Goal: Task Accomplishment & Management: Use online tool/utility

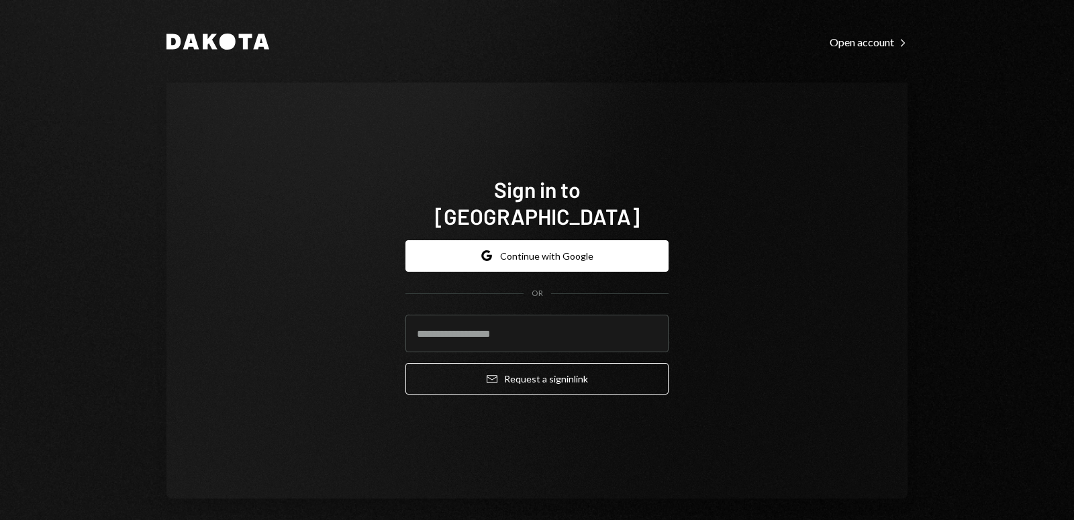
click at [510, 321] on input "email" at bounding box center [536, 334] width 263 height 38
type input "**********"
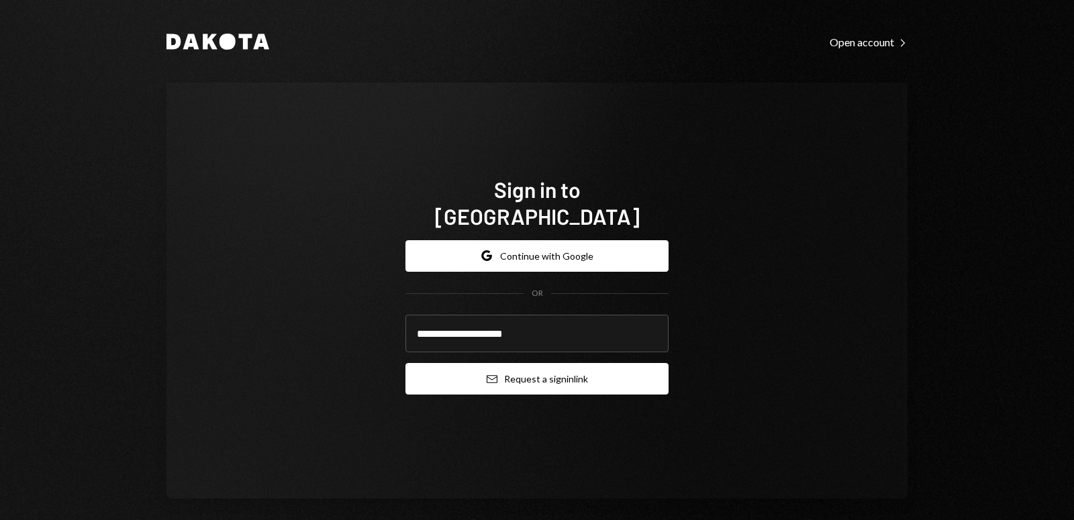
click at [503, 366] on button "Email Request a sign in link" at bounding box center [536, 379] width 263 height 32
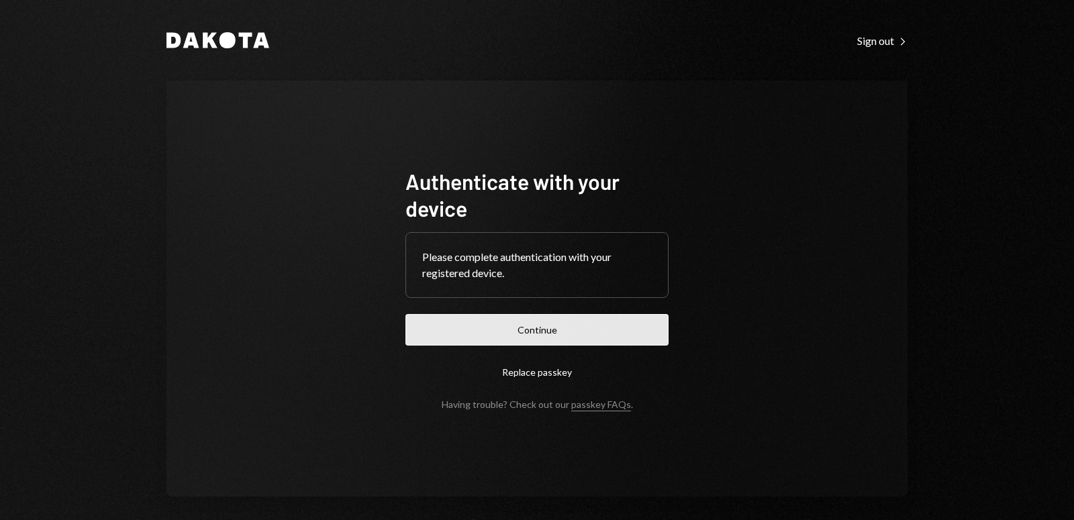
click at [544, 322] on button "Continue" at bounding box center [536, 330] width 263 height 32
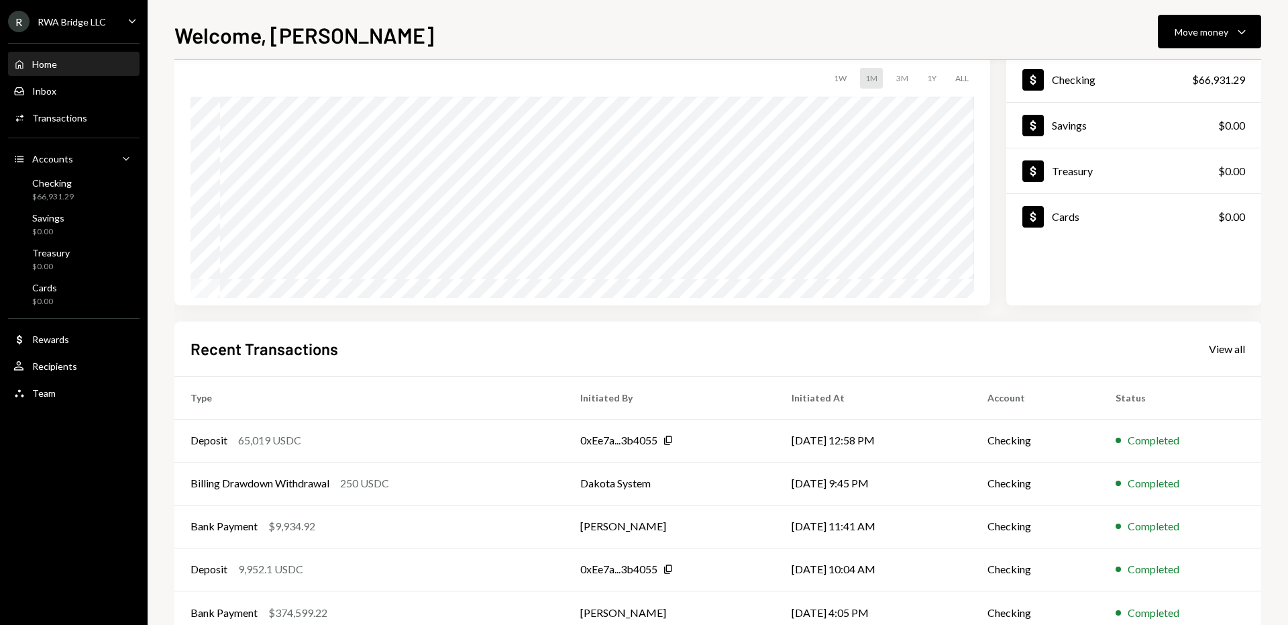
scroll to position [94, 0]
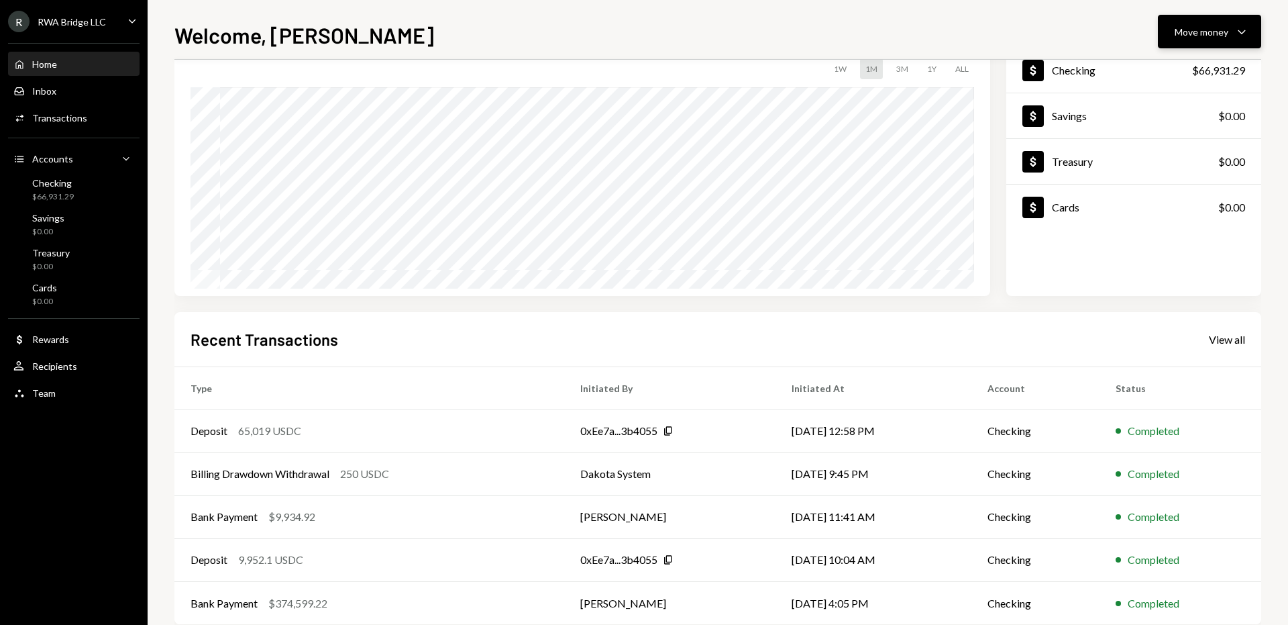
click at [1073, 28] on div "Move money" at bounding box center [1202, 32] width 54 height 14
click at [1073, 67] on div "Send" at bounding box center [1199, 72] width 98 height 14
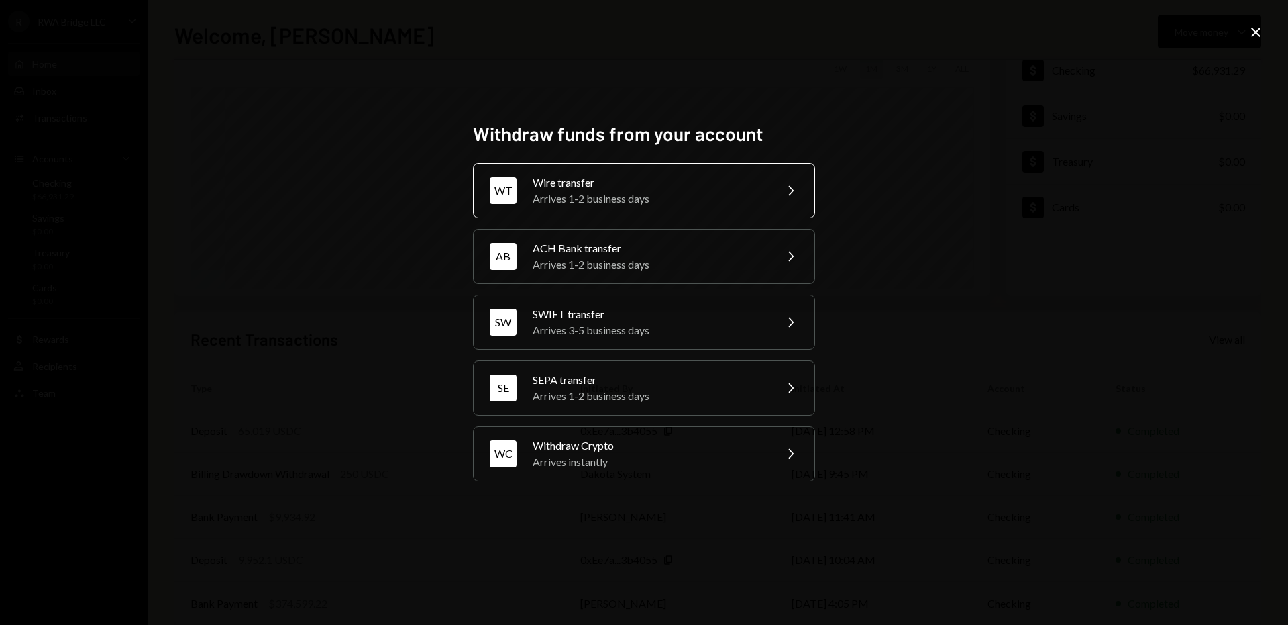
click at [776, 200] on div "WT Wire transfer Arrives 1-2 business days Chevron Right" at bounding box center [644, 190] width 342 height 55
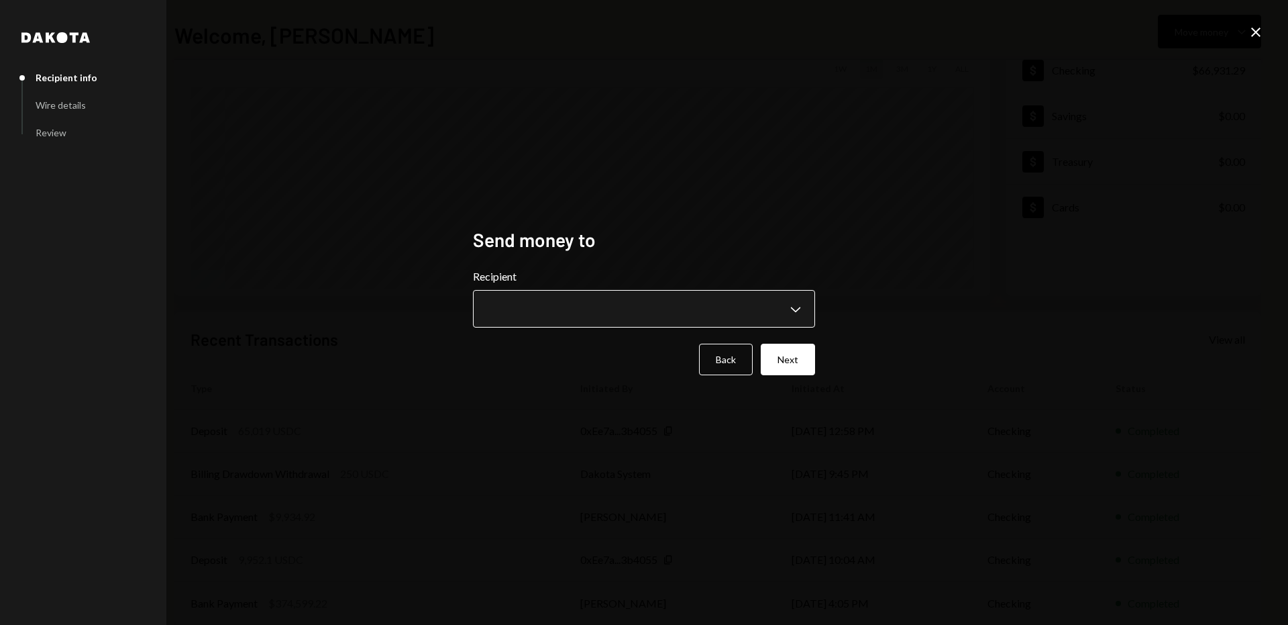
click at [680, 295] on body "**********" at bounding box center [644, 312] width 1288 height 625
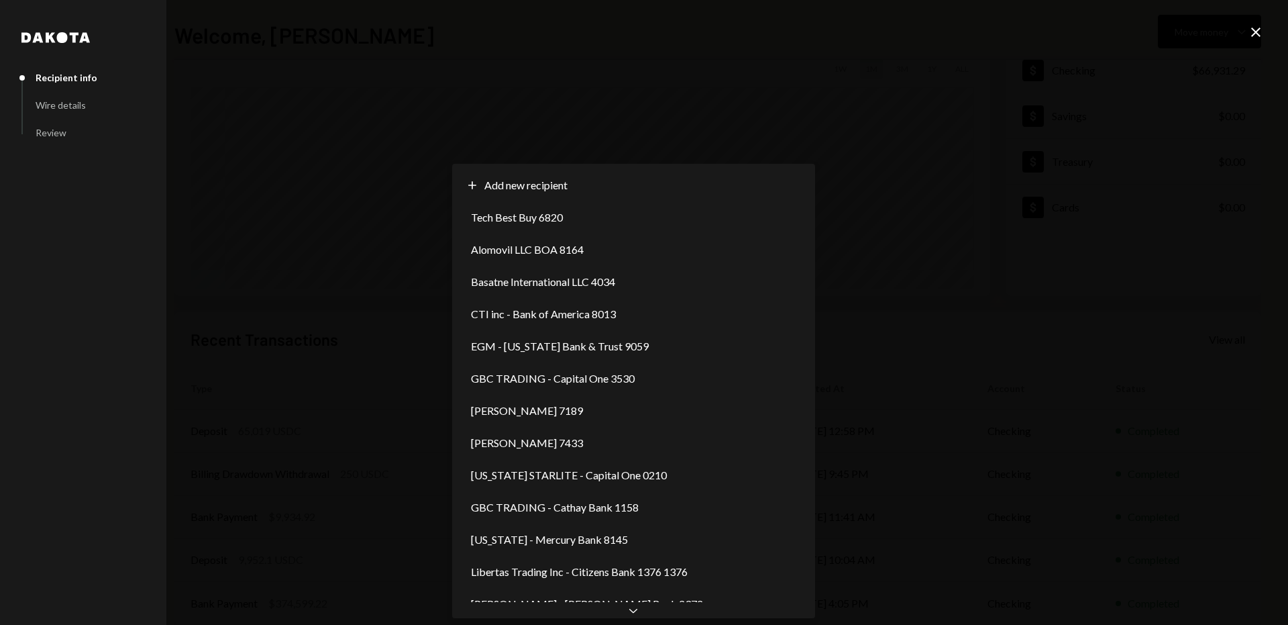
scroll to position [0, 0]
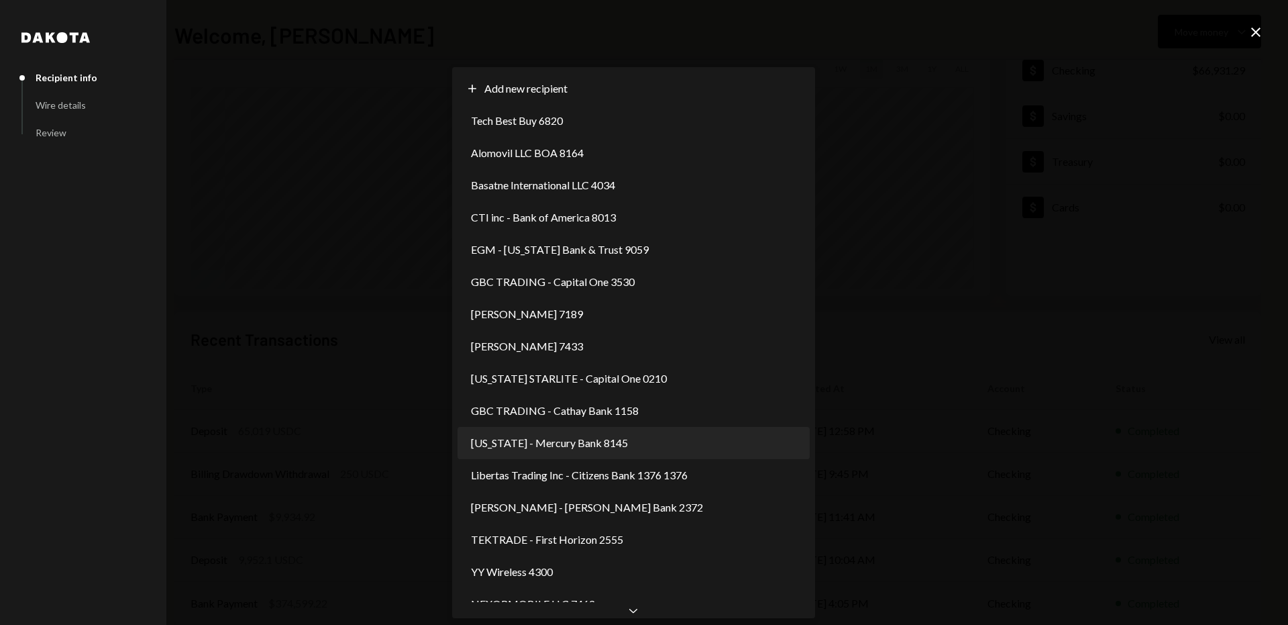
select select "**********"
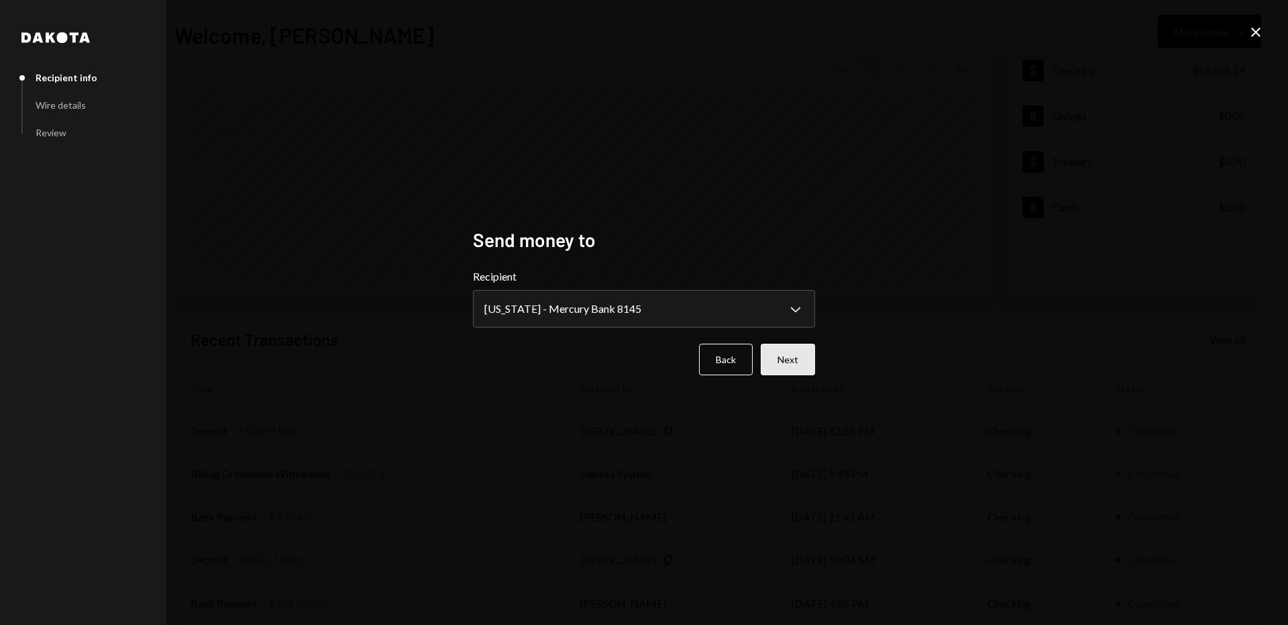
click at [812, 360] on button "Next" at bounding box center [788, 360] width 54 height 32
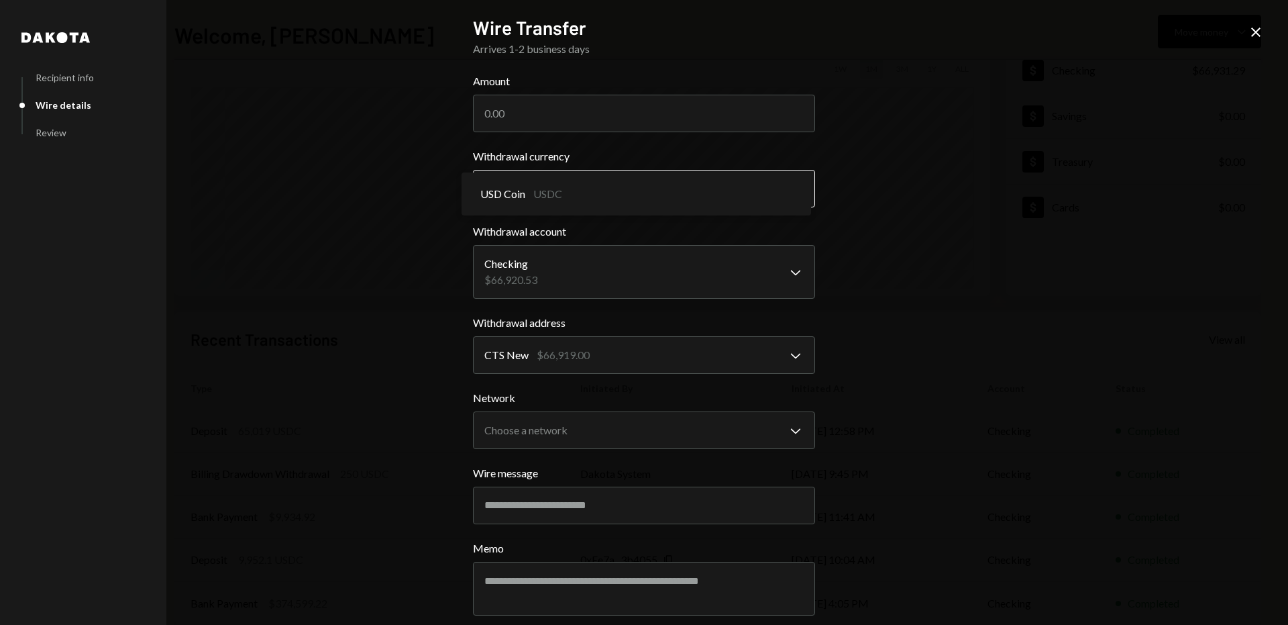
click at [601, 186] on body "R RWA Bridge LLC Caret Down Home Home Inbox Inbox Activities Transactions Accou…" at bounding box center [644, 312] width 1288 height 625
click at [570, 416] on body "R RWA Bridge LLC Caret Down Home Home Inbox Inbox Activities Transactions Accou…" at bounding box center [644, 312] width 1288 height 625
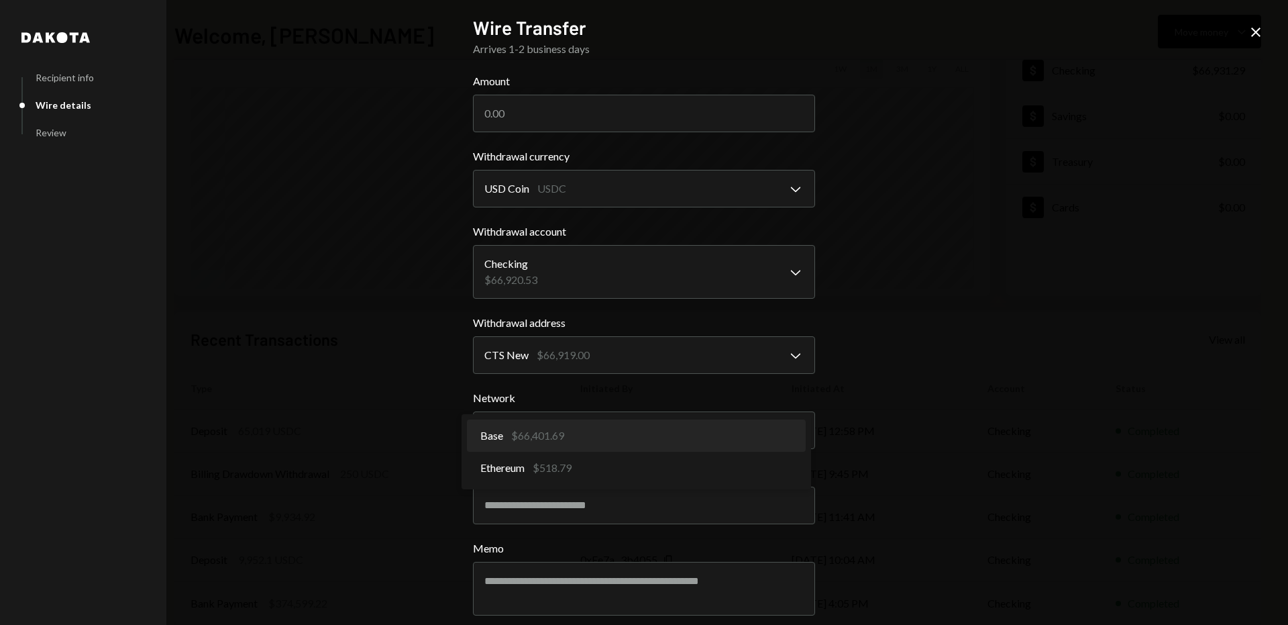
select select "**********"
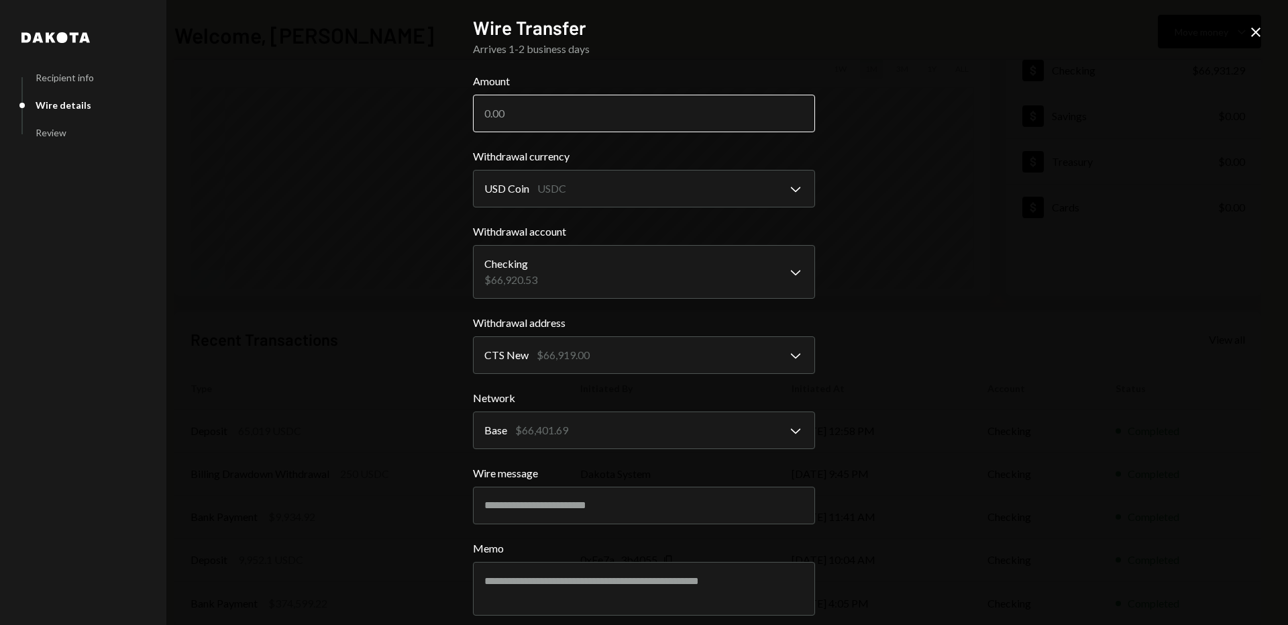
click at [600, 113] on input "Amount" at bounding box center [644, 114] width 342 height 38
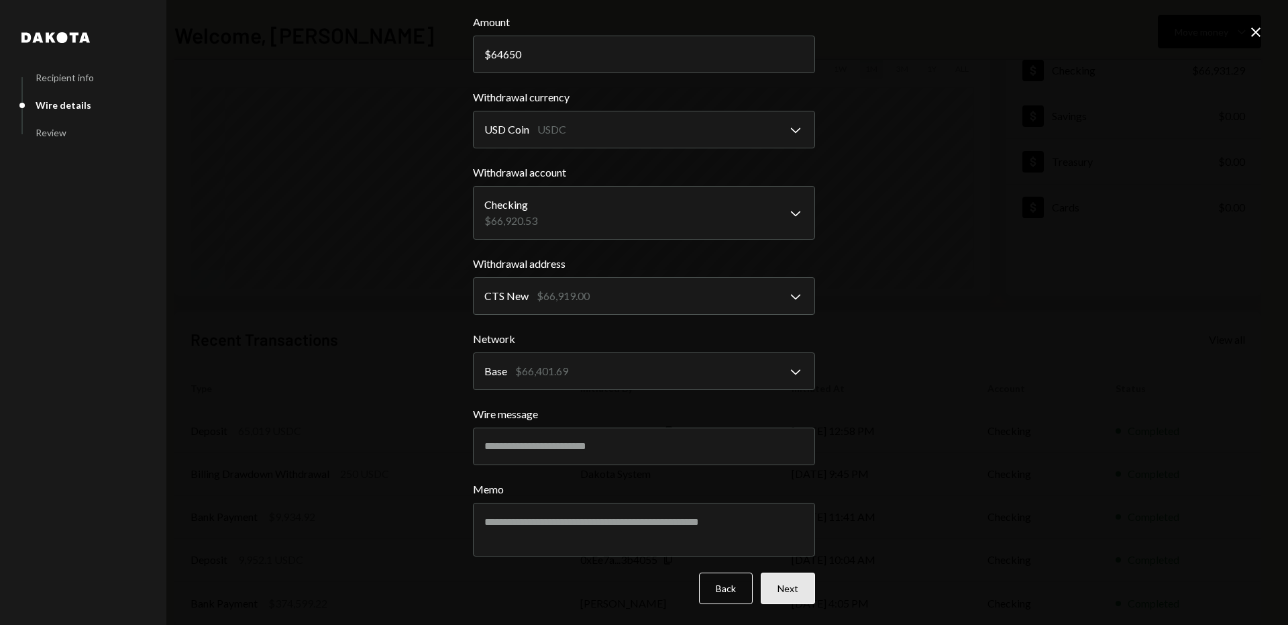
type input "64650"
click at [805, 519] on button "Next" at bounding box center [788, 588] width 54 height 32
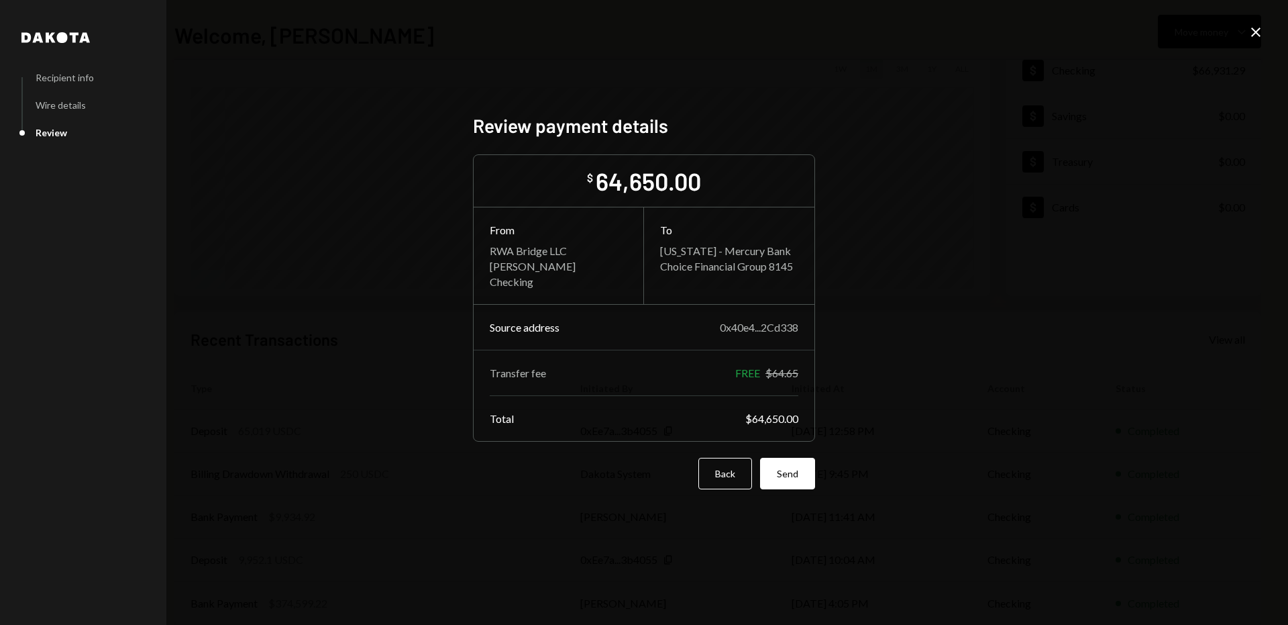
scroll to position [0, 0]
click at [807, 482] on button "Send" at bounding box center [787, 474] width 55 height 32
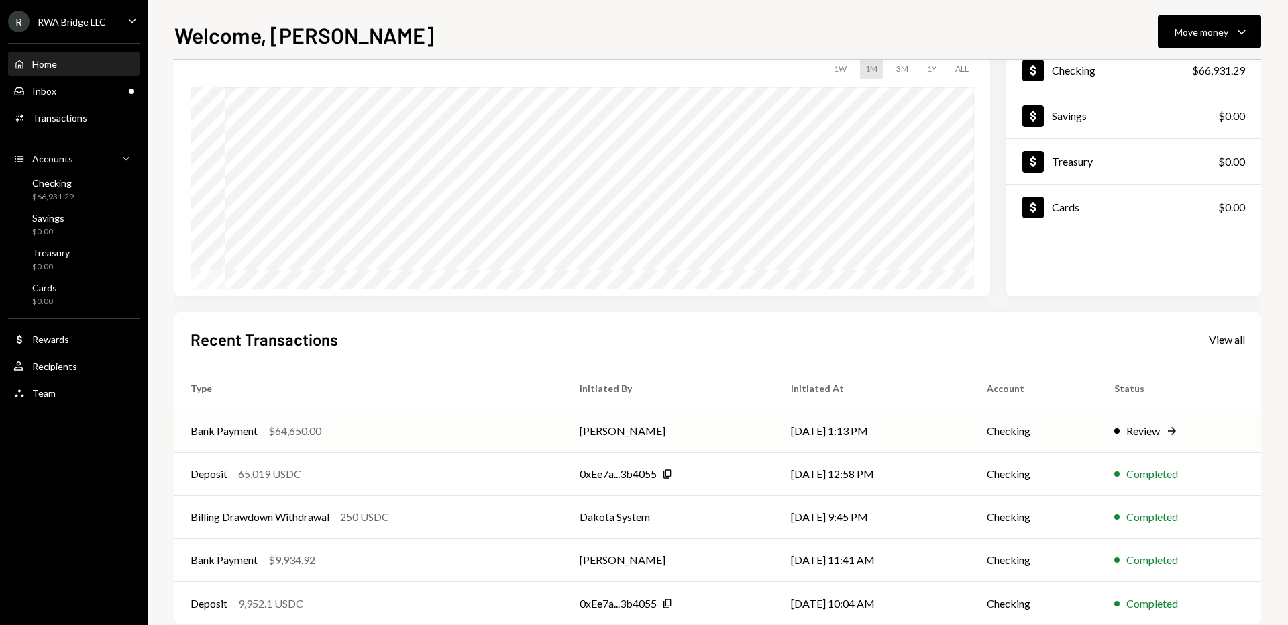
click at [529, 442] on td "Bank Payment $64,650.00" at bounding box center [368, 430] width 389 height 43
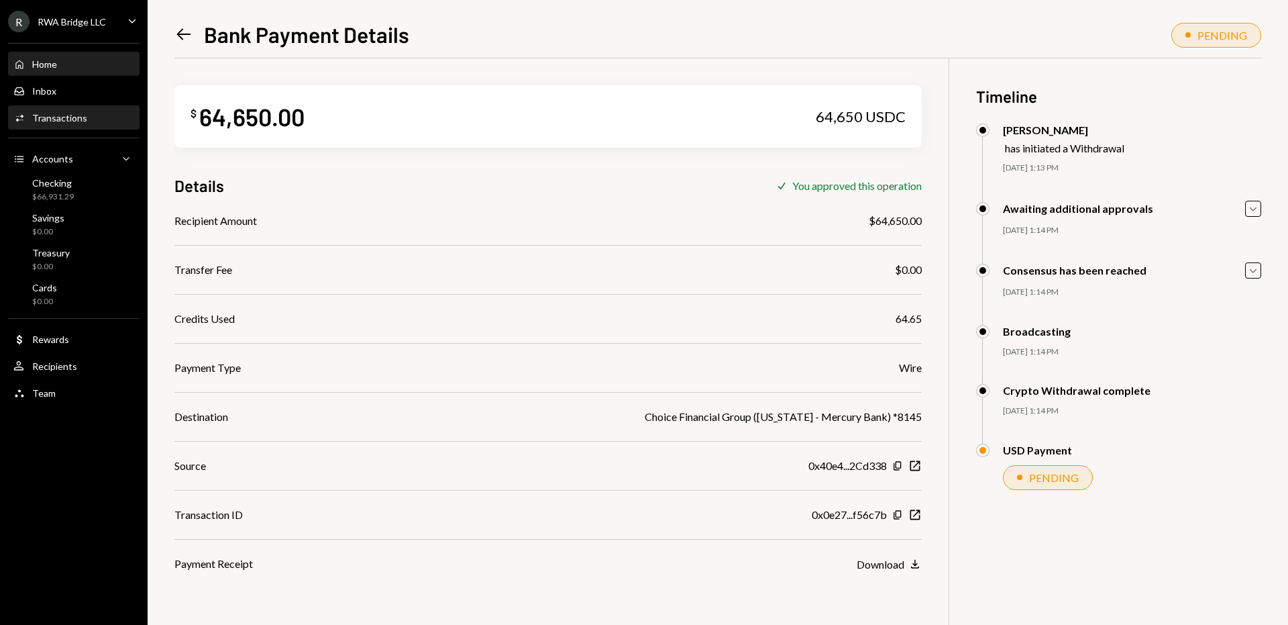
click at [99, 72] on div "Home Home" at bounding box center [73, 64] width 121 height 23
